Goal: Task Accomplishment & Management: Complete application form

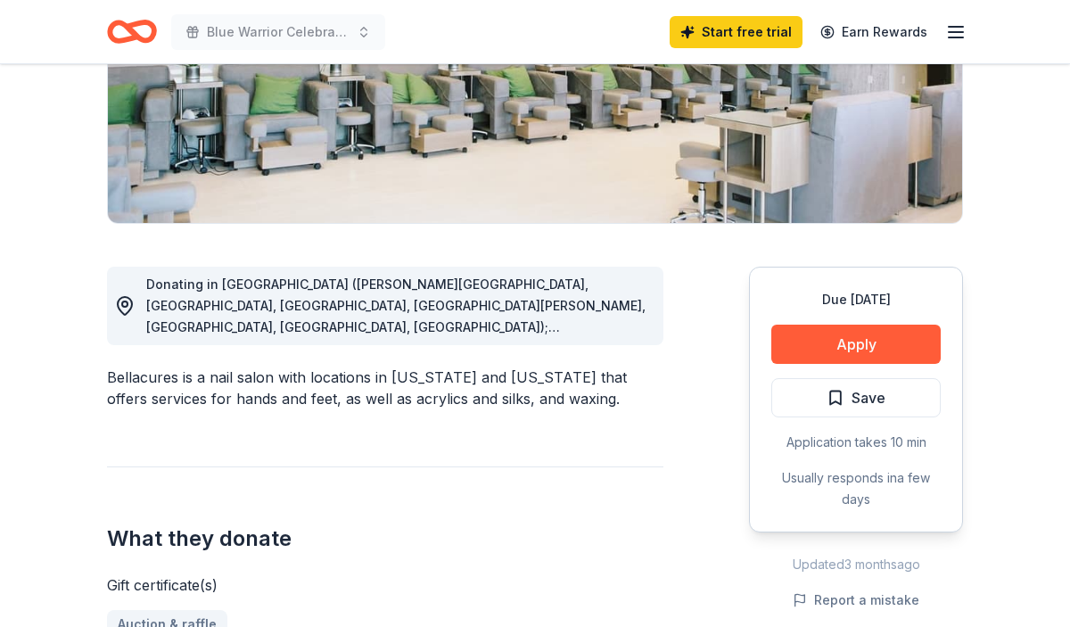
scroll to position [321, 0]
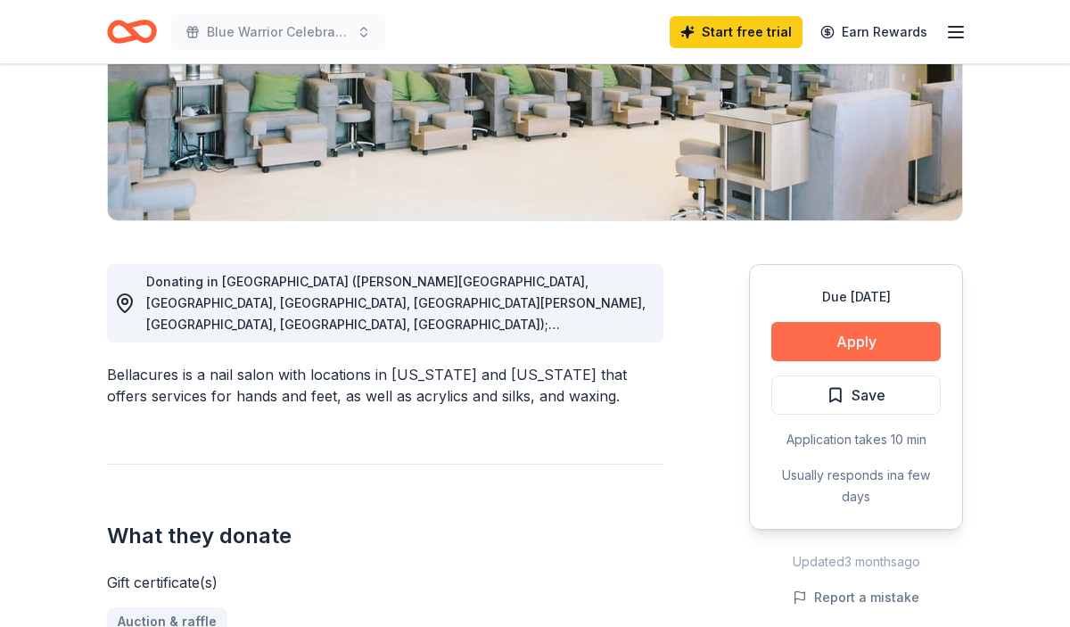
click at [805, 341] on button "Apply" at bounding box center [855, 341] width 169 height 39
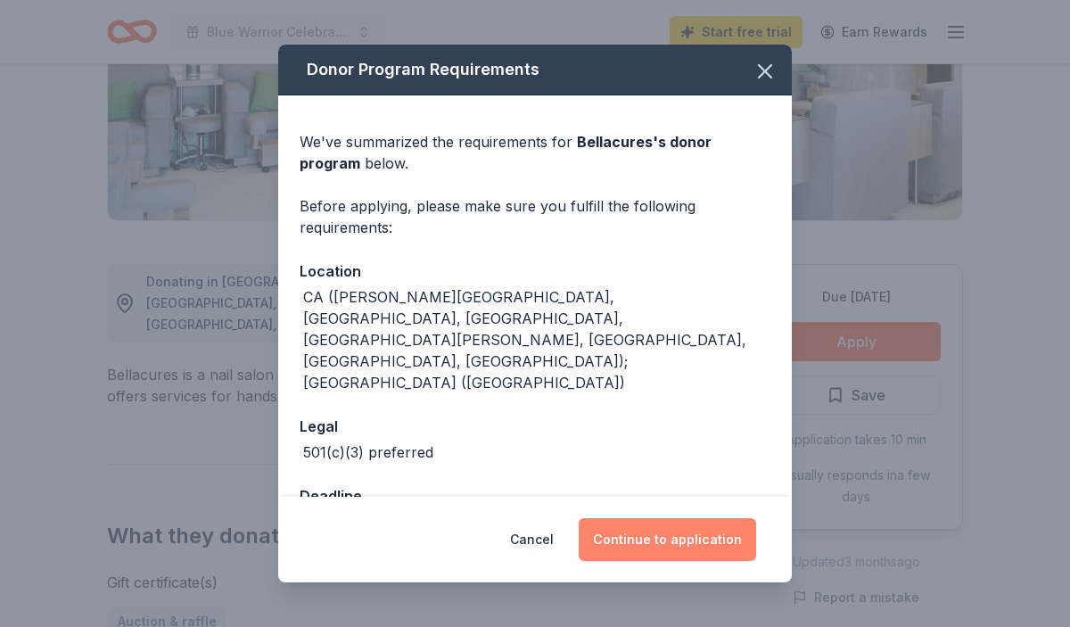
click at [682, 534] on button "Continue to application" at bounding box center [667, 539] width 177 height 43
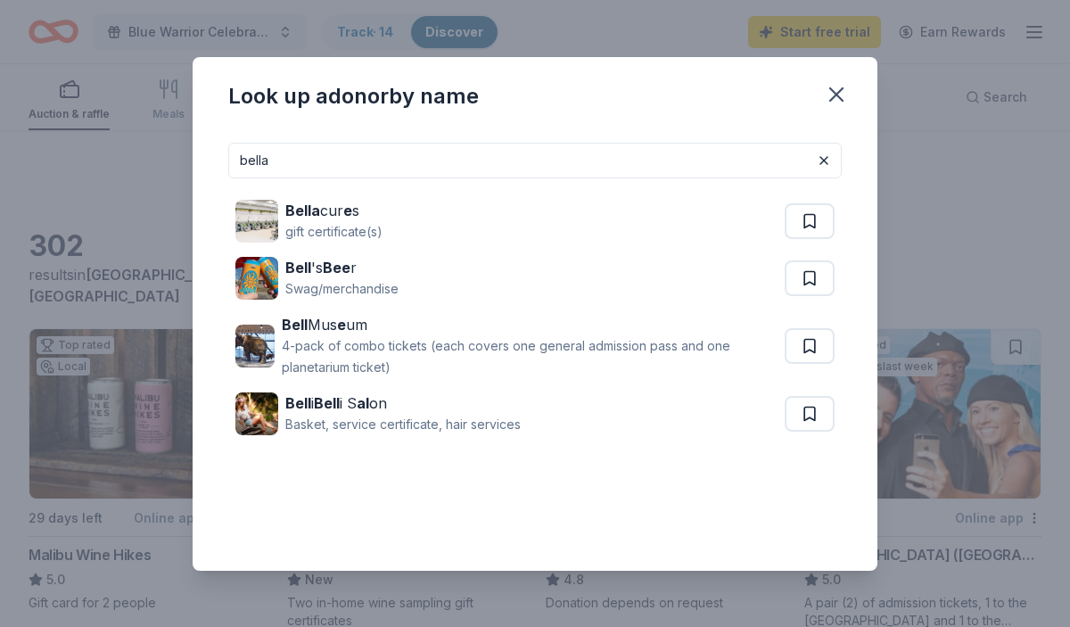
scroll to position [778, 0]
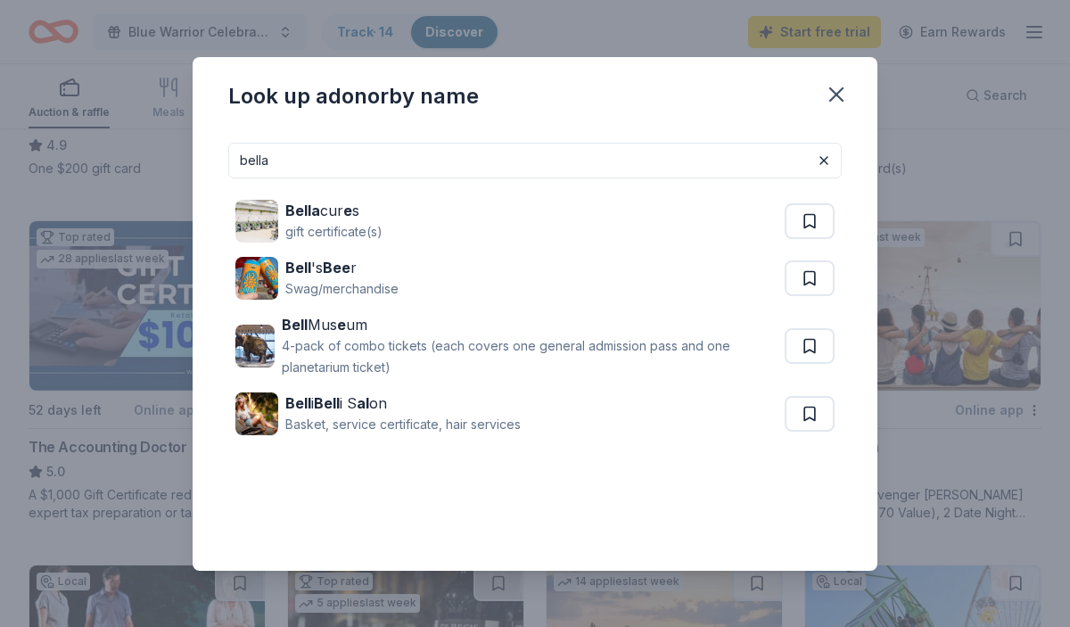
drag, startPoint x: 759, startPoint y: 149, endPoint x: 514, endPoint y: 164, distance: 244.7
click at [514, 164] on input "bella" at bounding box center [534, 161] width 613 height 36
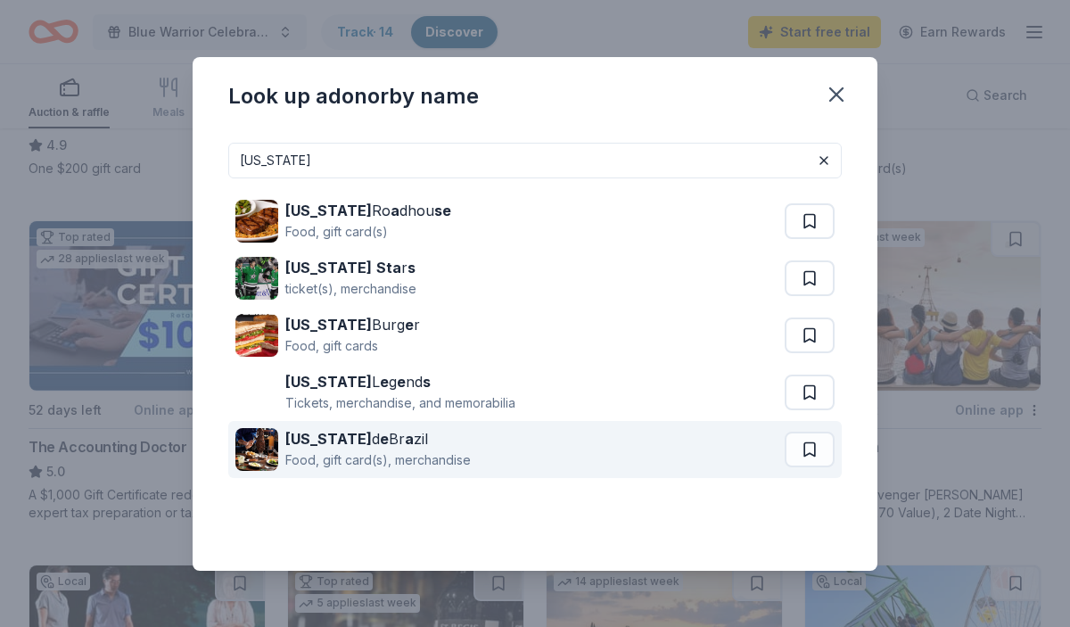
click at [518, 452] on div "Texas d e Br a zil Food, gift card(s), merchandise" at bounding box center [509, 449] width 549 height 57
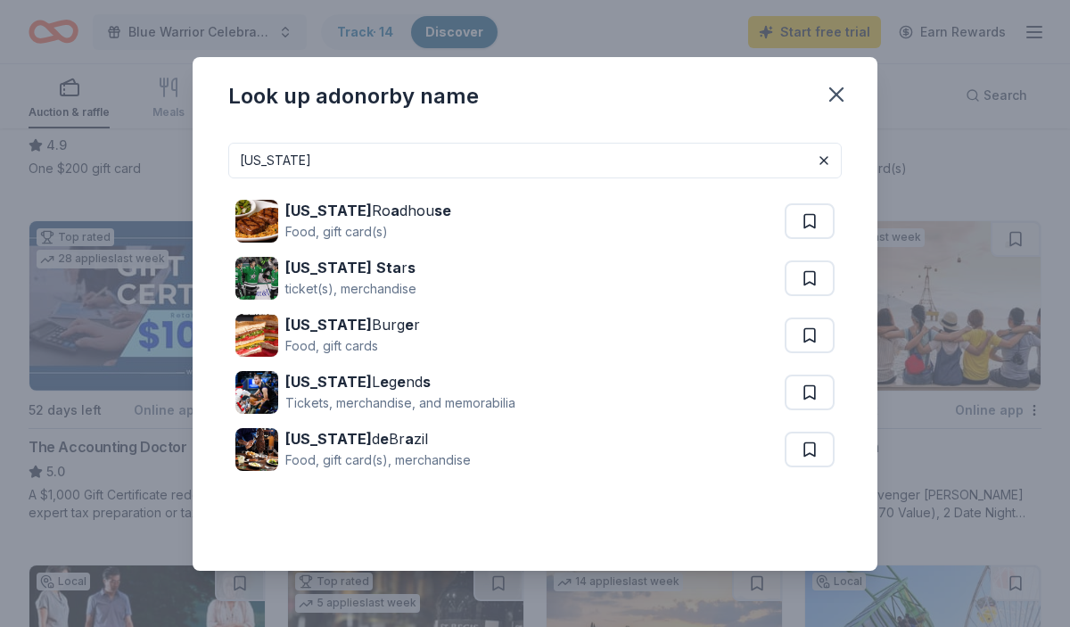
drag, startPoint x: 658, startPoint y: 156, endPoint x: 405, endPoint y: 136, distance: 254.0
click at [405, 136] on div "texas Texas Ro a dhou se Food, gift card(s) Texas Sta r s ticket(s), merchandis…" at bounding box center [535, 349] width 685 height 442
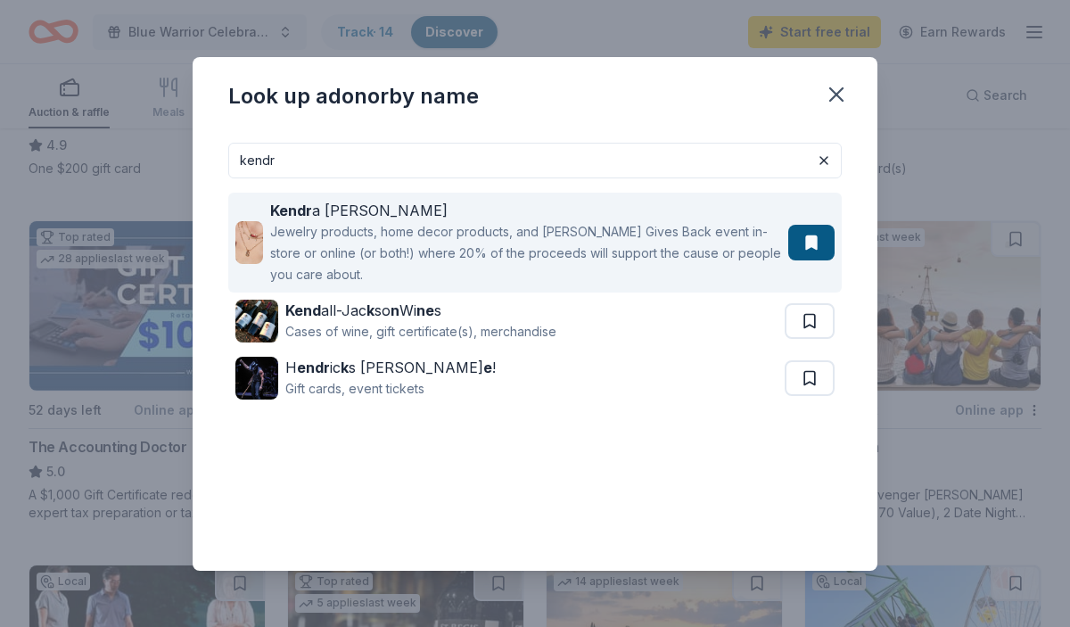
type input "kendr"
click at [402, 235] on div "Jewelry products, home decor products, and Kendra Gives Back event in-store or …" at bounding box center [525, 253] width 511 height 64
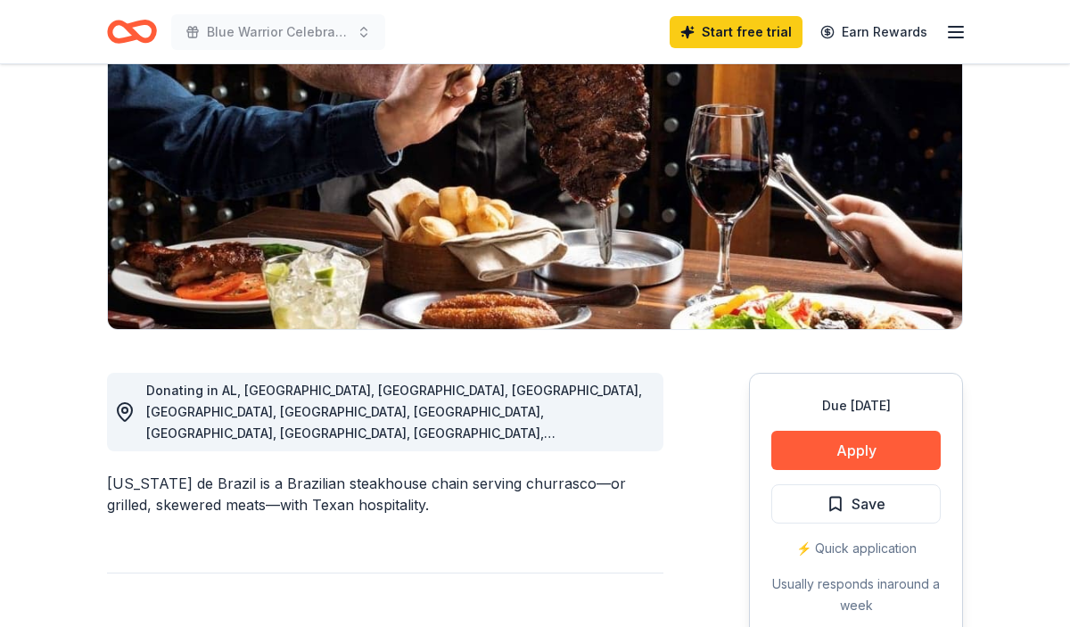
scroll to position [226, 0]
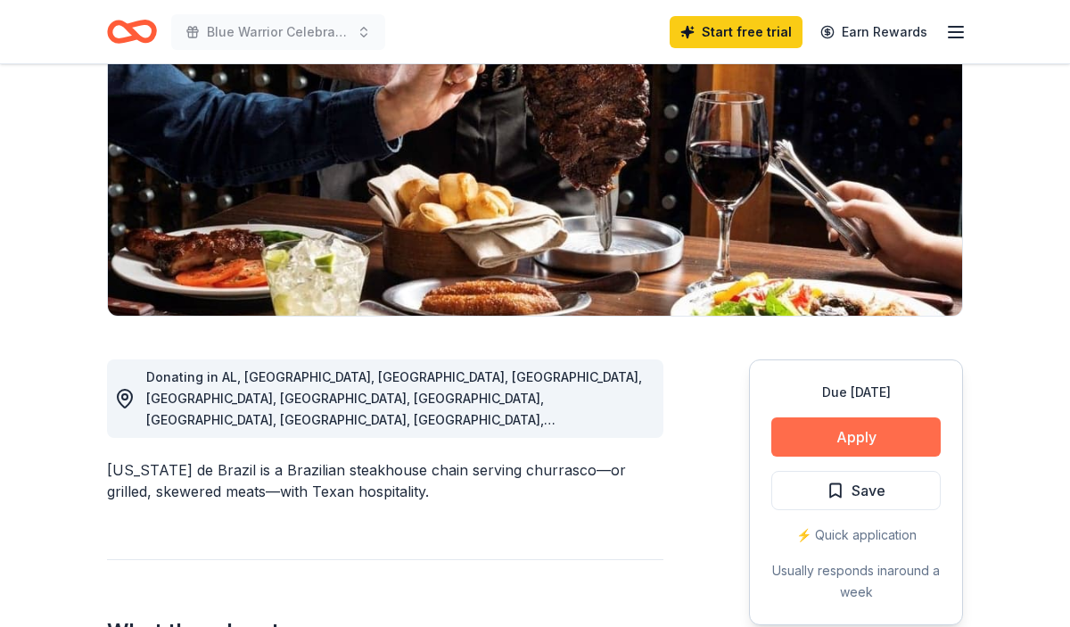
click at [777, 440] on button "Apply" at bounding box center [855, 436] width 169 height 39
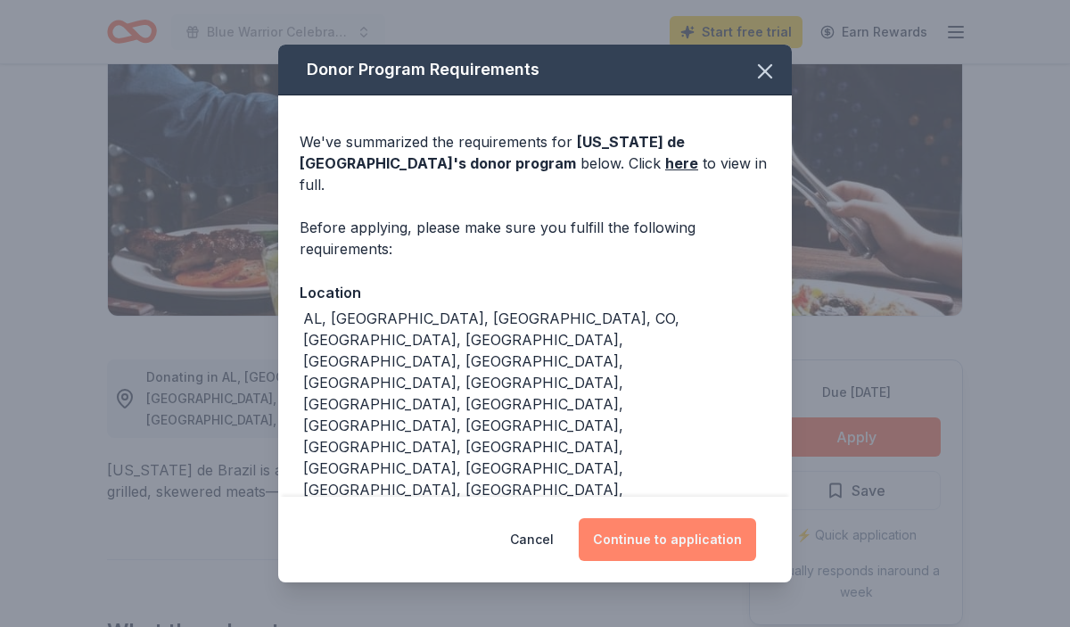
click at [702, 518] on button "Continue to application" at bounding box center [667, 539] width 177 height 43
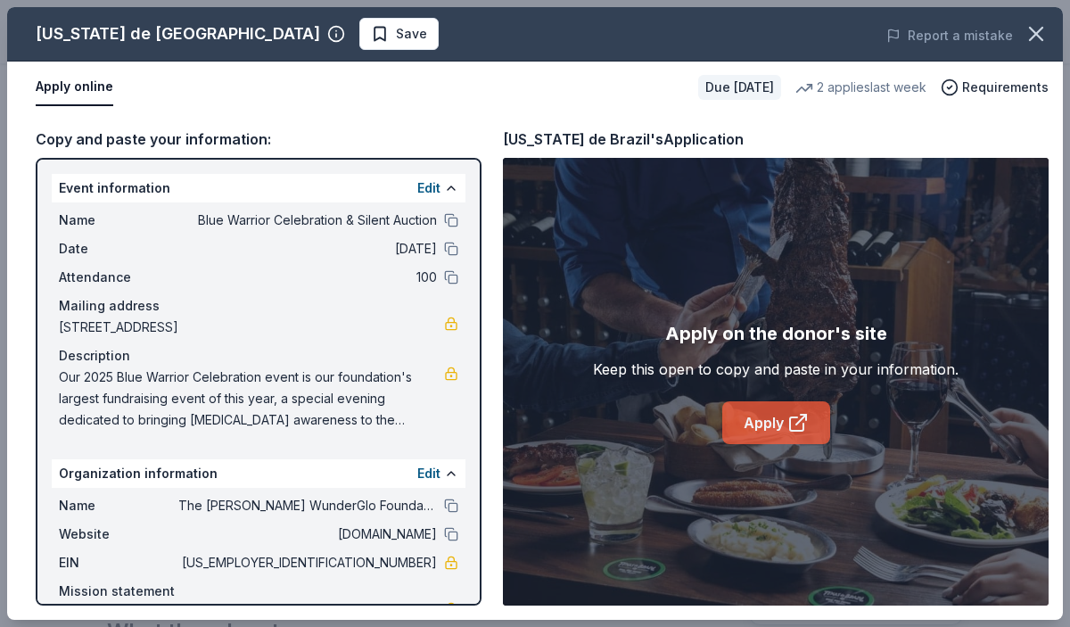
click at [767, 430] on link "Apply" at bounding box center [776, 422] width 108 height 43
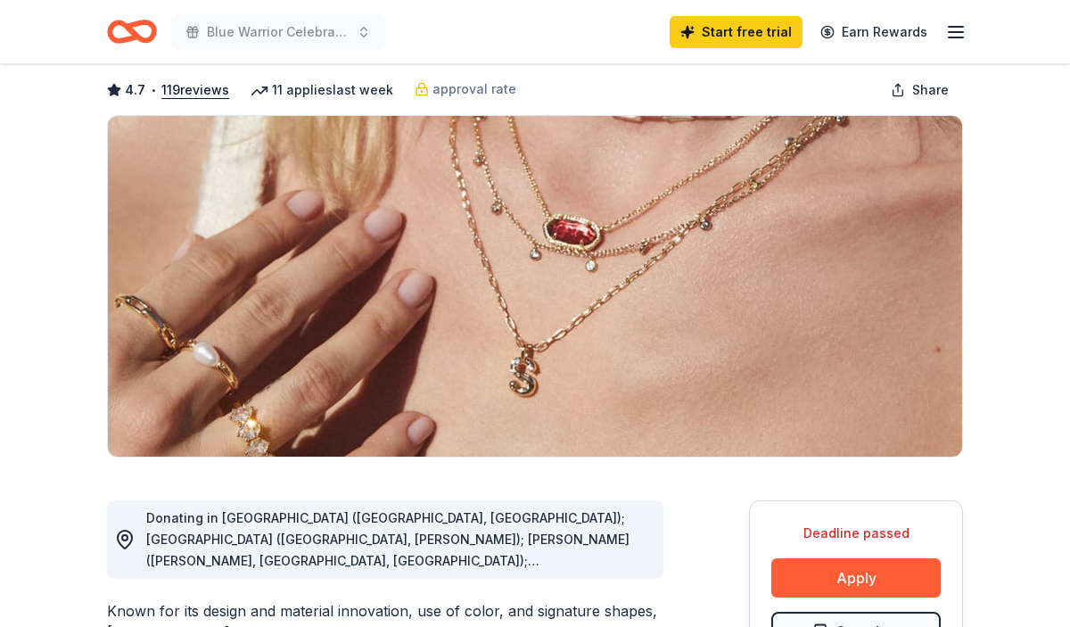
scroll to position [164, 0]
